Goal: Navigation & Orientation: Understand site structure

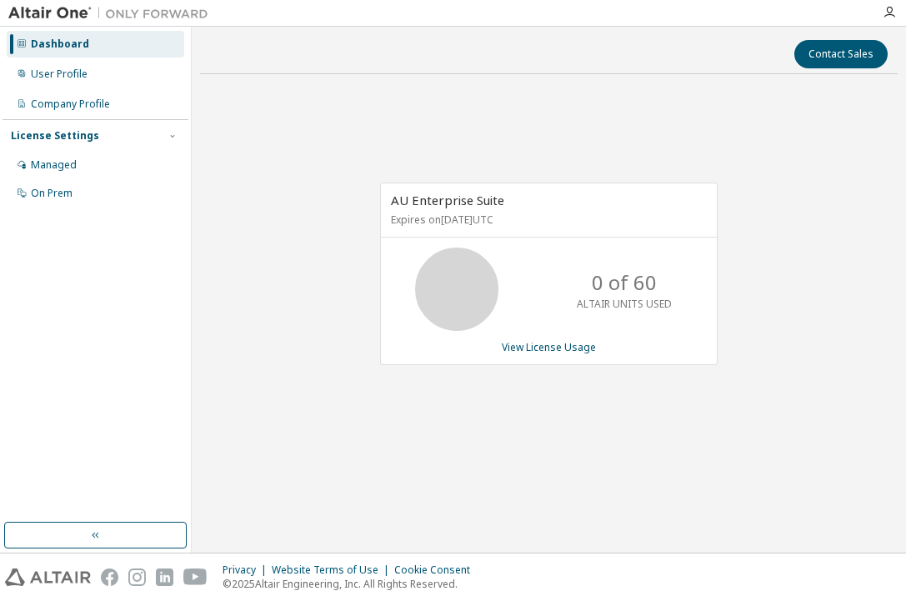
click at [280, 123] on div "AU Enterprise Suite Expires on [DATE] UTC 0 of 60 ALTAIR UNITS USED View Licens…" at bounding box center [549, 283] width 698 height 391
click at [747, 398] on div "AU Enterprise Suite Expires on [DATE] UTC 0 of 60 ALTAIR UNITS USED View Licens…" at bounding box center [549, 283] width 698 height 391
click at [243, 180] on div "AU Enterprise Suite Expires on [DATE] UTC 0 of 60 ALTAIR UNITS USED View Licens…" at bounding box center [549, 283] width 698 height 391
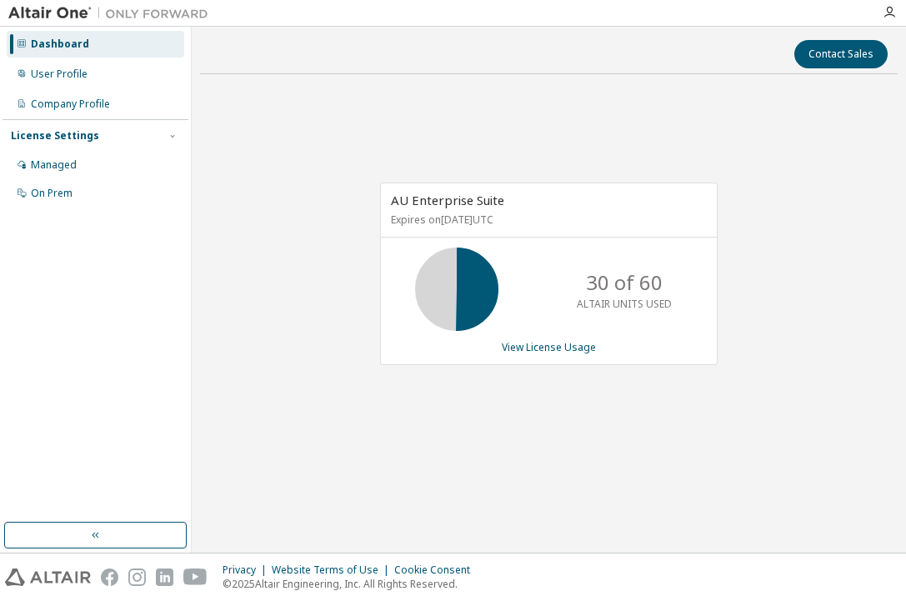
click at [74, 416] on div "Dashboard User Profile Company Profile License Settings Managed On Prem" at bounding box center [96, 274] width 186 height 491
